Goal: Find specific page/section: Find specific page/section

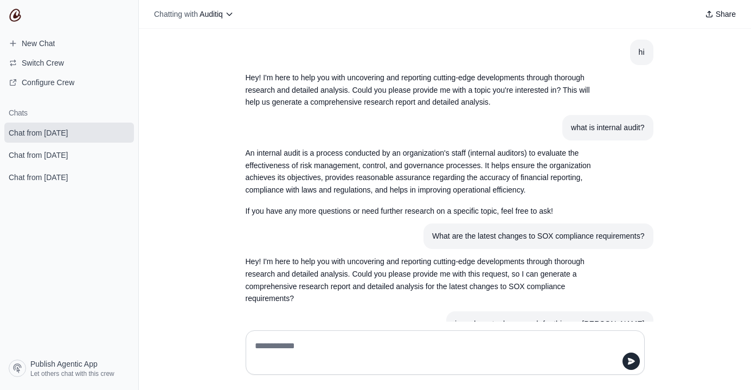
scroll to position [287, 0]
